Goal: Information Seeking & Learning: Learn about a topic

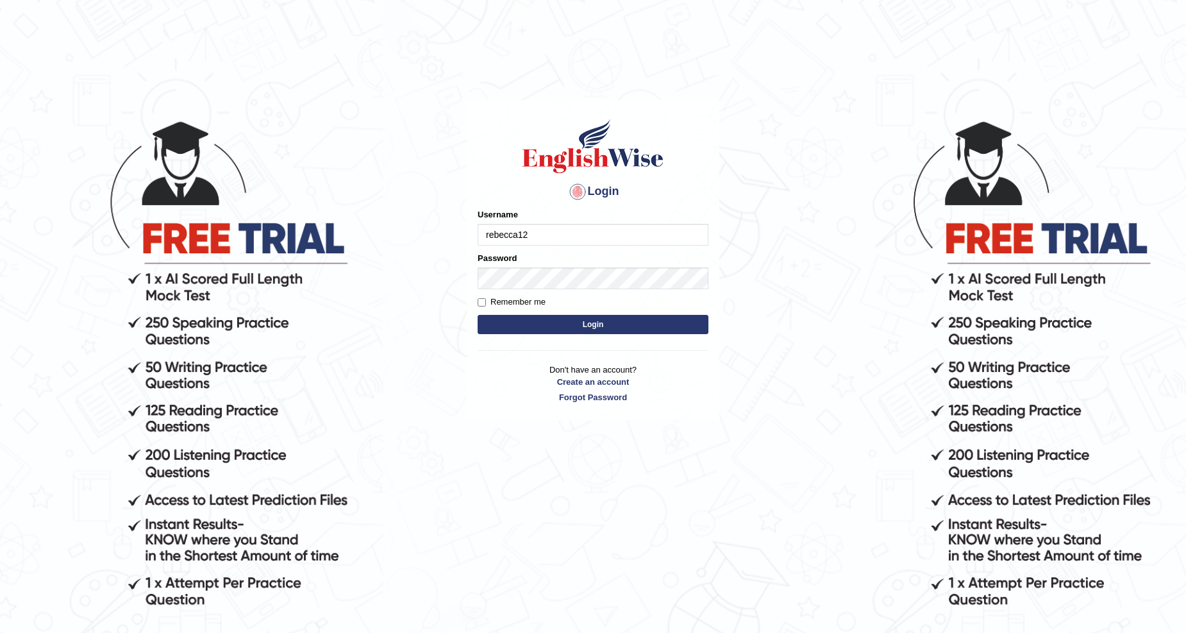
click at [486, 231] on input "rebecca12" at bounding box center [593, 235] width 231 height 22
type input "Rebecca12"
click at [599, 310] on form "Please fix the following errors: Username Rebecca12 Password Remember me Login" at bounding box center [593, 272] width 231 height 129
click at [590, 321] on button "Login" at bounding box center [593, 324] width 231 height 19
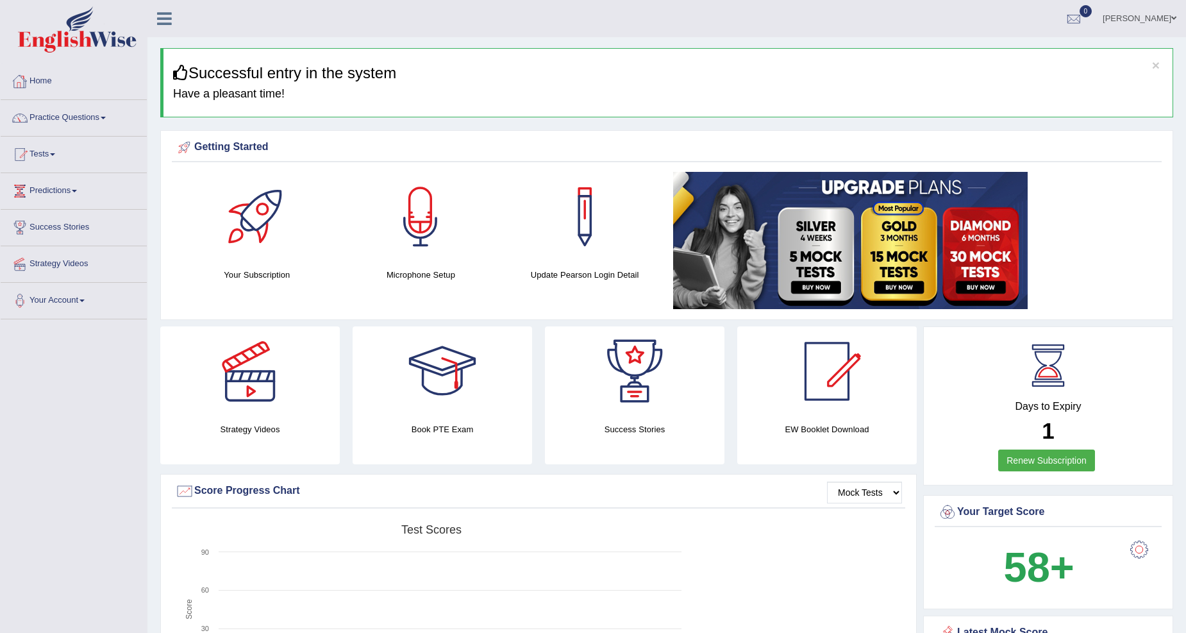
click at [46, 87] on link "Home" at bounding box center [74, 79] width 146 height 32
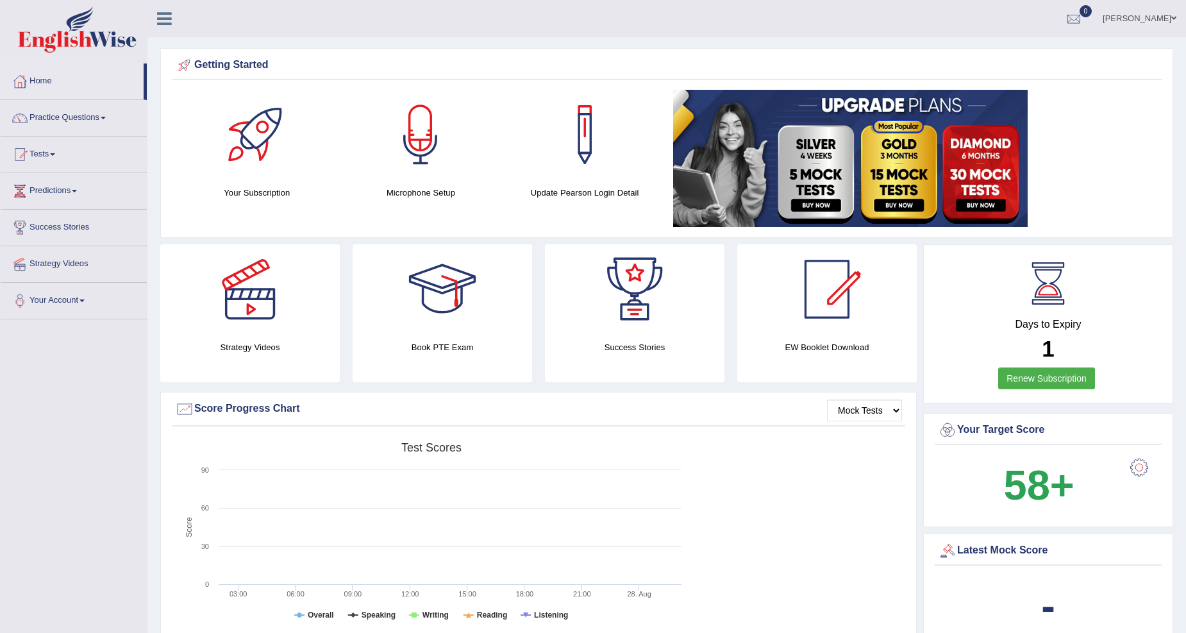
click at [72, 120] on link "Practice Questions" at bounding box center [74, 116] width 146 height 32
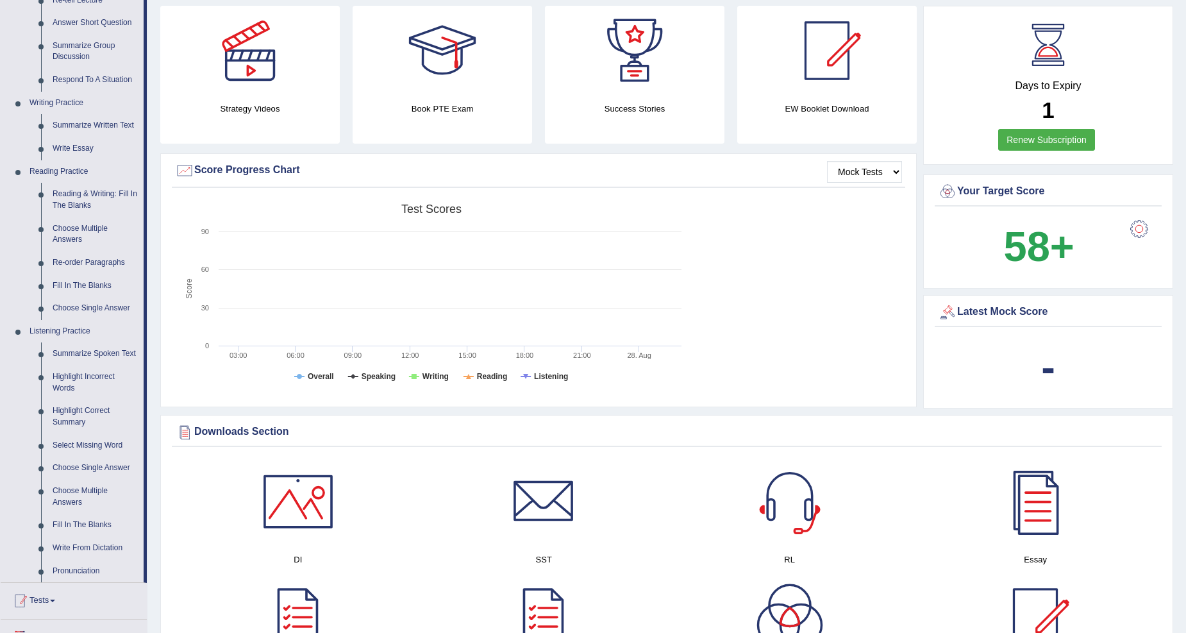
scroll to position [237, 0]
click at [79, 168] on link "Reading Practice" at bounding box center [84, 173] width 120 height 23
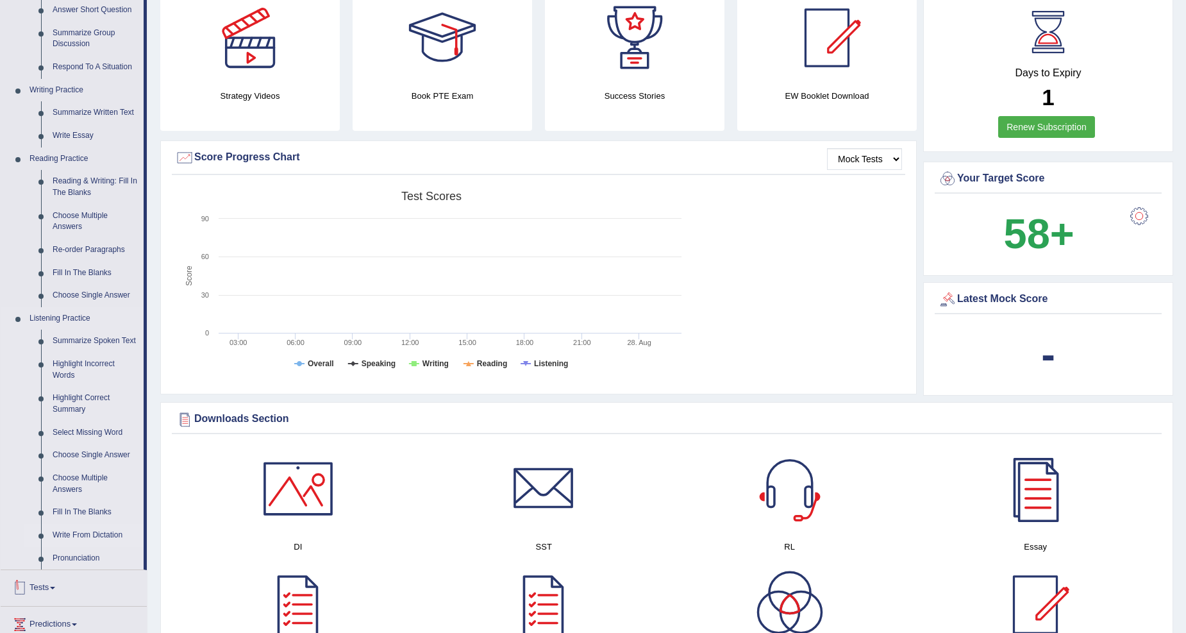
scroll to position [238, 0]
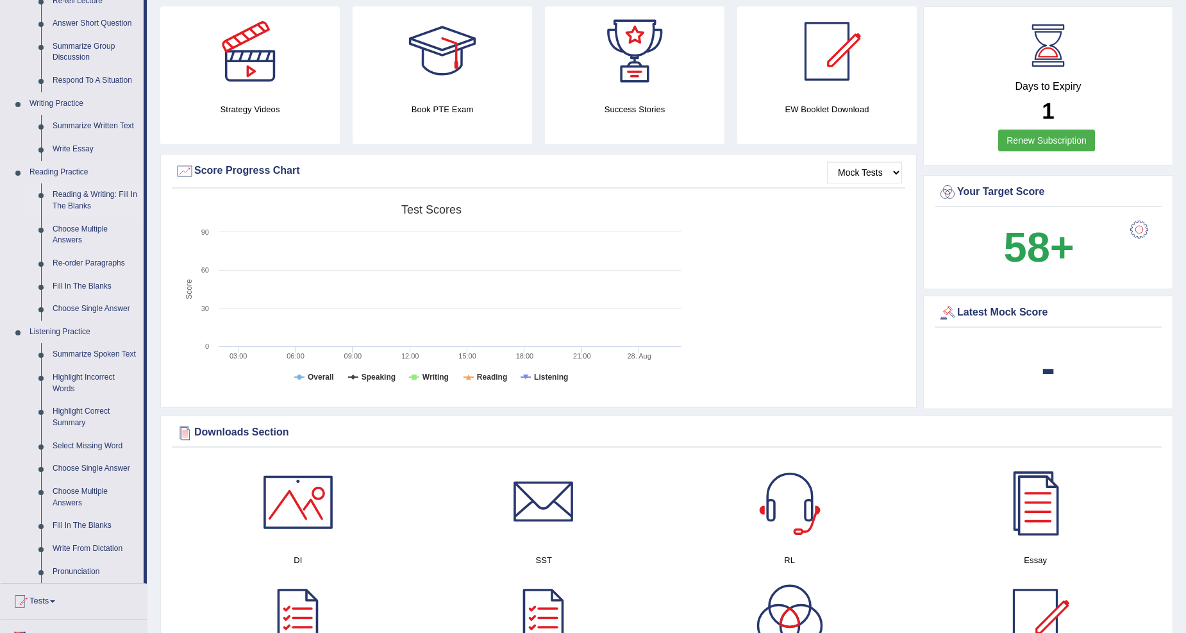
click at [95, 194] on link "Reading & Writing: Fill In The Blanks" at bounding box center [95, 200] width 97 height 34
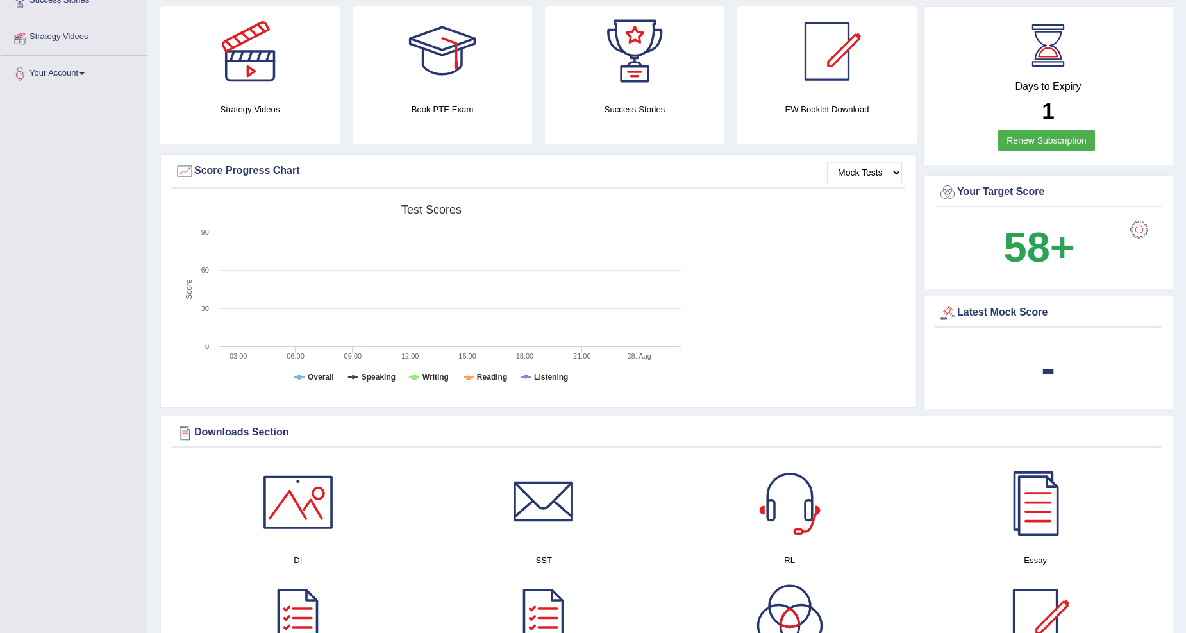
scroll to position [292, 0]
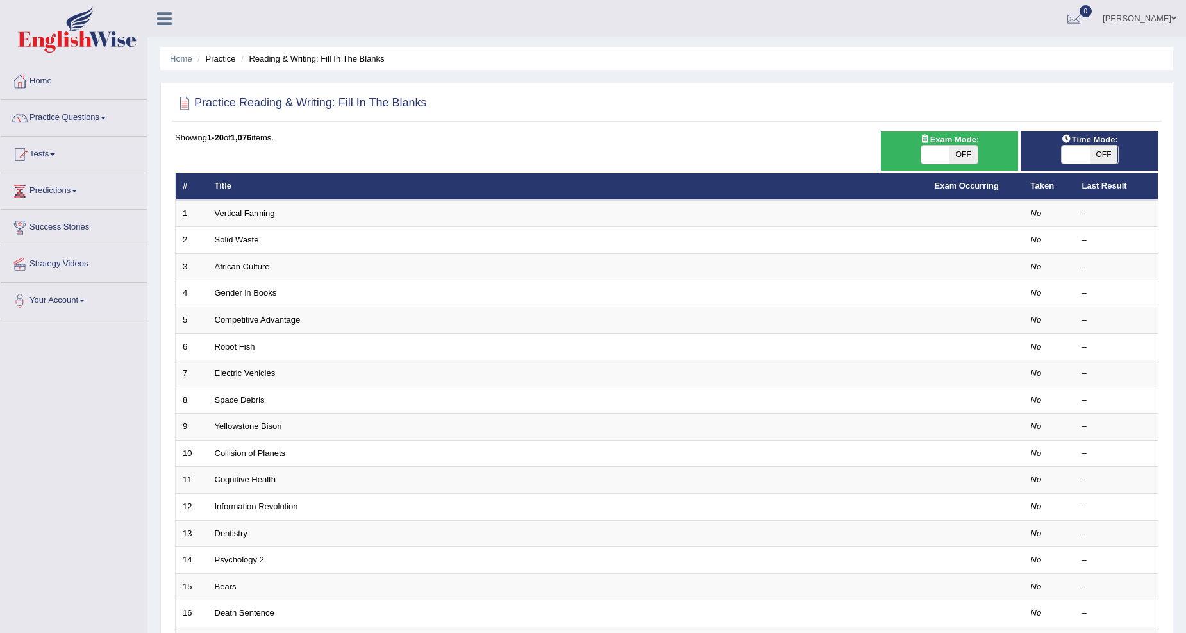
click at [965, 154] on span "OFF" at bounding box center [963, 155] width 28 height 18
checkbox input "true"
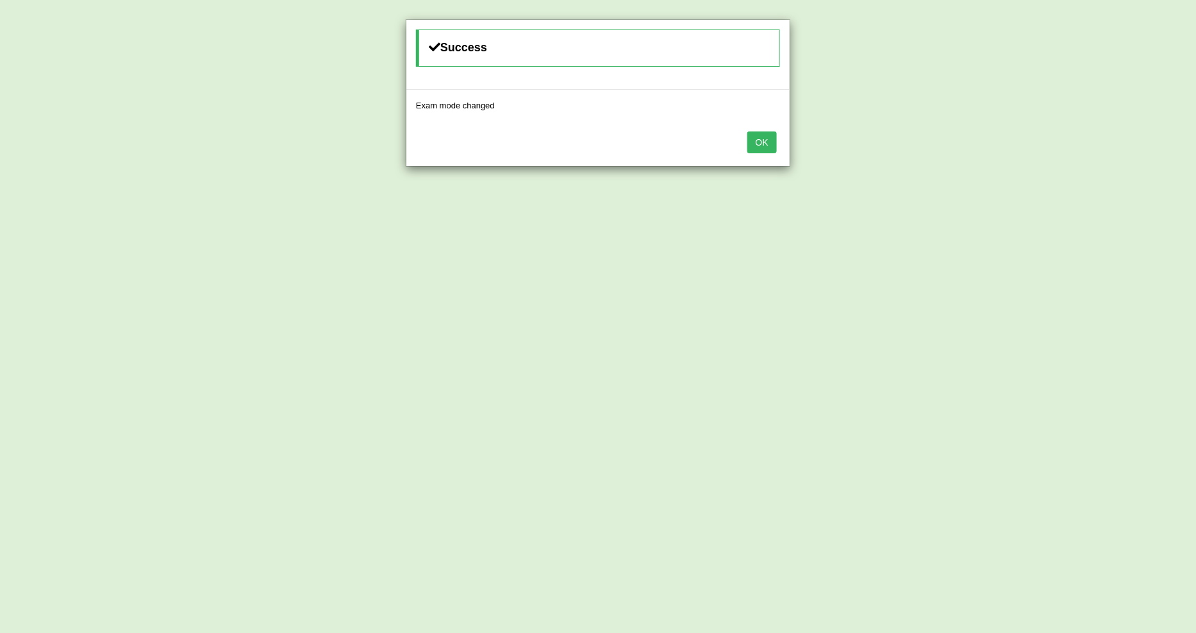
click at [761, 143] on button "OK" at bounding box center [761, 142] width 29 height 22
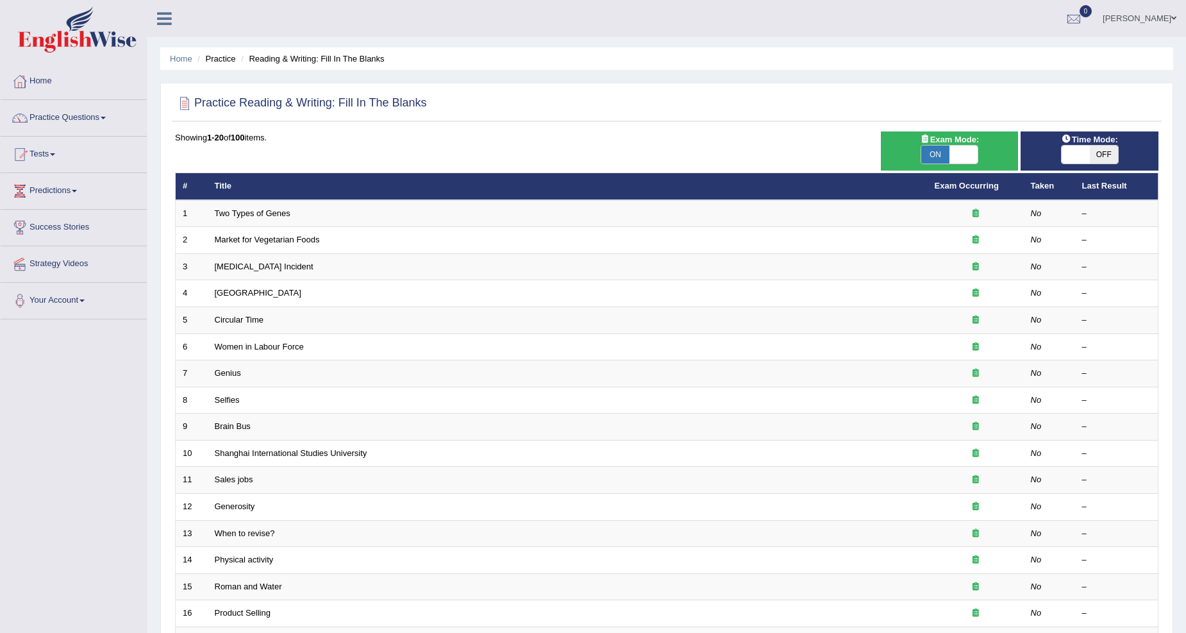
click at [1105, 151] on span "OFF" at bounding box center [1104, 155] width 28 height 18
checkbox input "true"
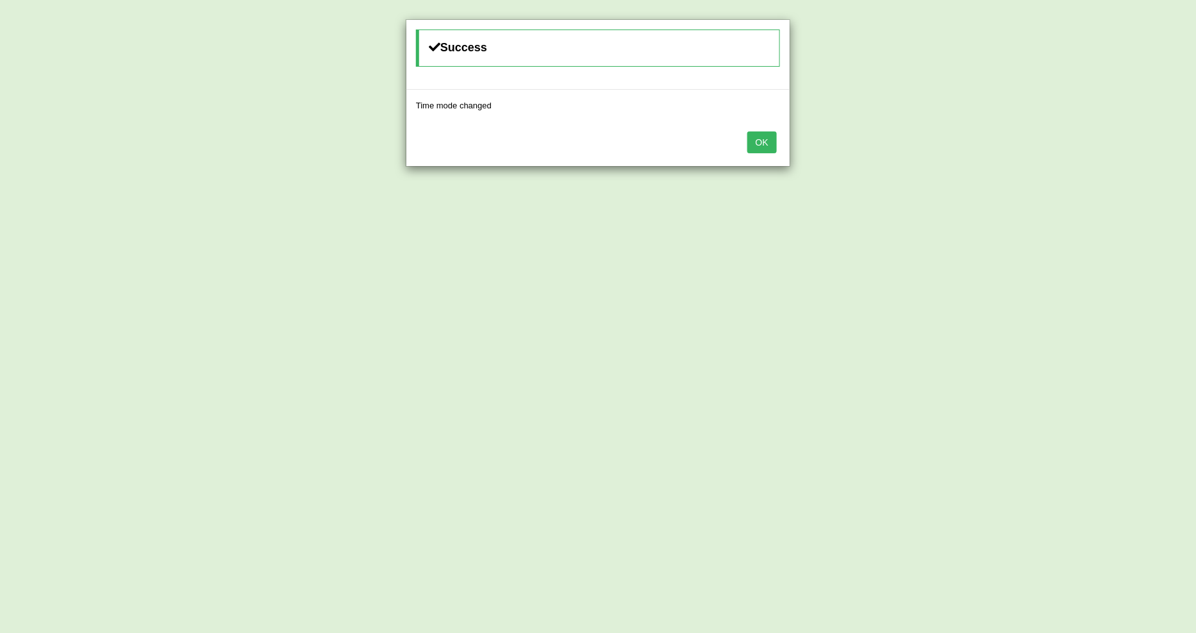
click at [752, 141] on button "OK" at bounding box center [761, 142] width 29 height 22
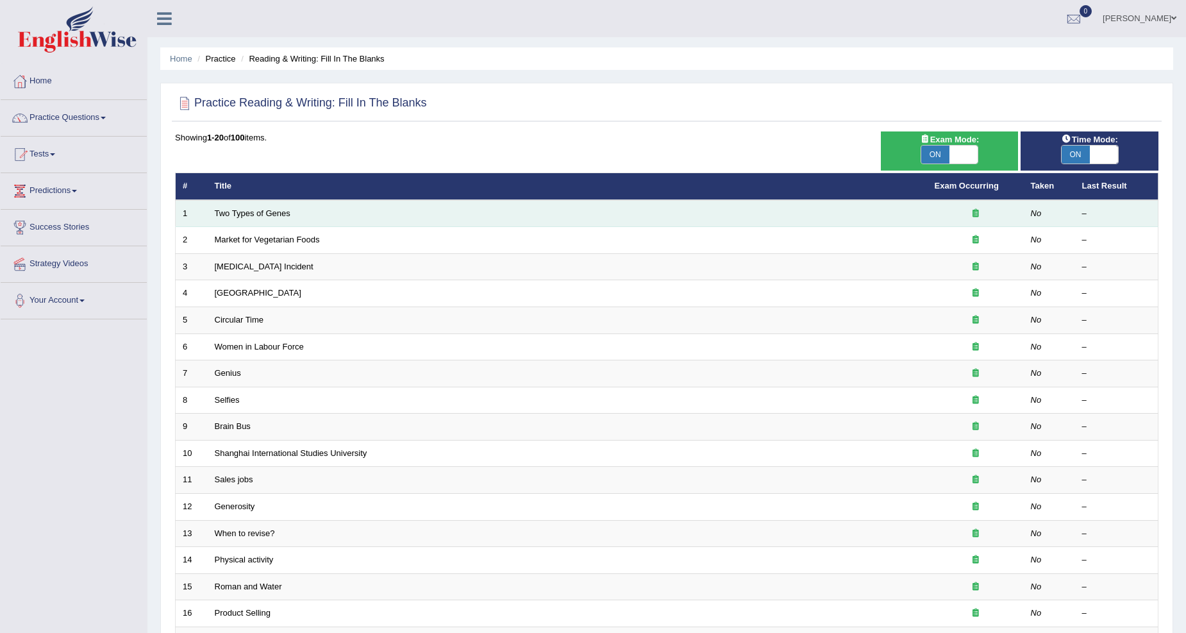
click at [338, 214] on td "Two Types of Genes" at bounding box center [568, 213] width 720 height 27
click at [282, 208] on link "Two Types of Genes" at bounding box center [253, 213] width 76 height 10
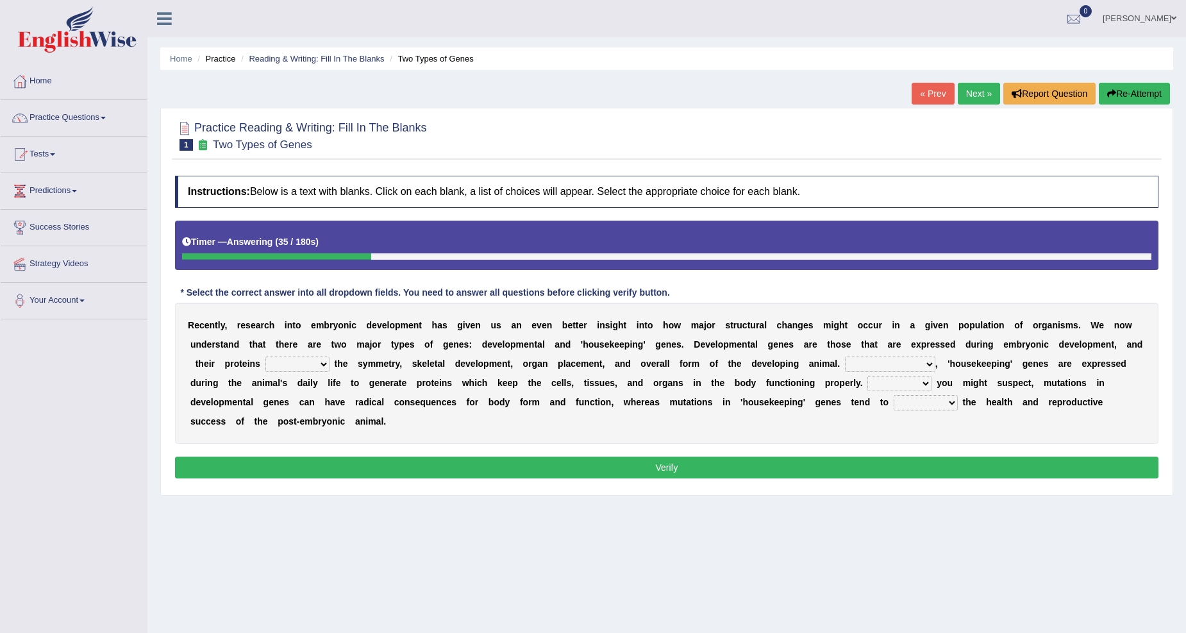
click at [321, 362] on select "push control hold elevate" at bounding box center [297, 363] width 64 height 15
